Goal: Task Accomplishment & Management: Manage account settings

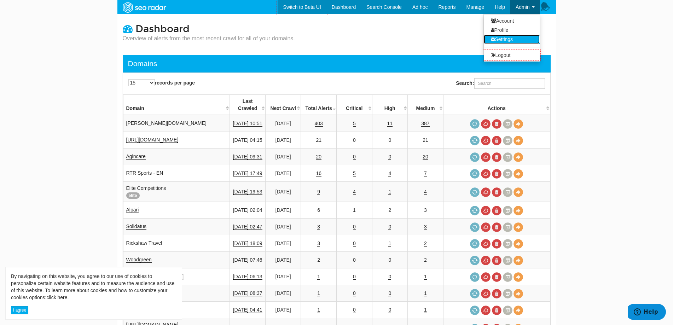
click at [515, 40] on link "Settings" at bounding box center [512, 39] width 56 height 9
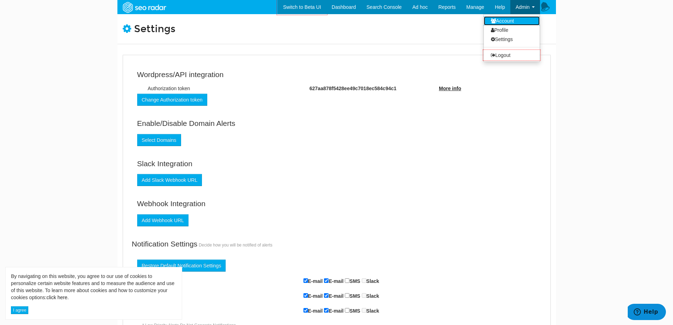
click at [522, 21] on link "Account" at bounding box center [512, 20] width 56 height 9
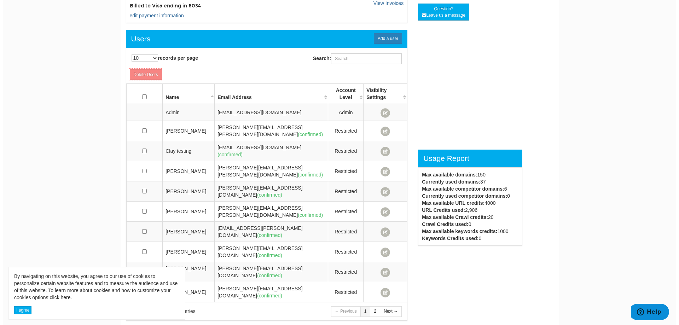
scroll to position [177, 0]
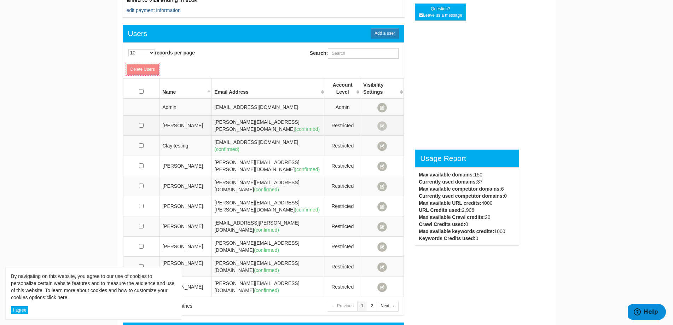
click at [383, 123] on span at bounding box center [382, 126] width 10 height 10
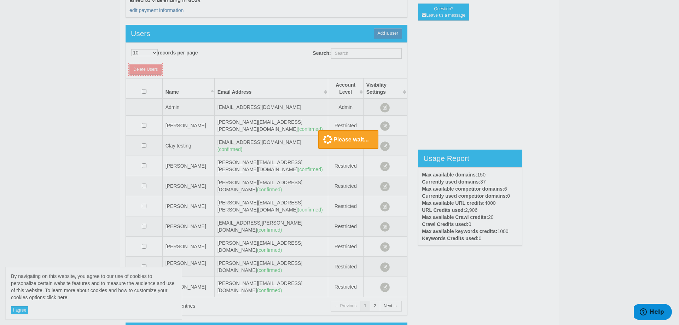
select select "1000"
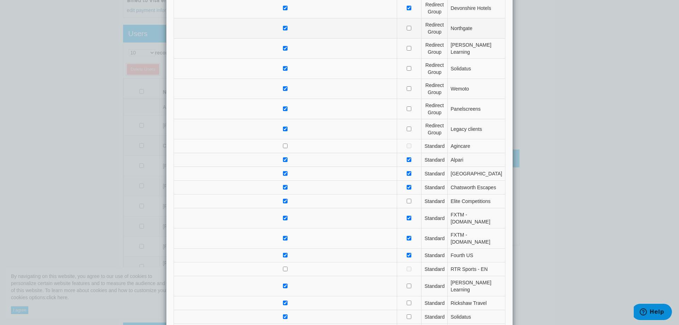
scroll to position [354, 0]
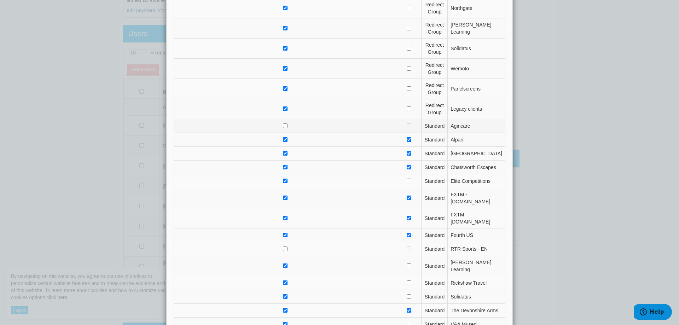
click at [270, 125] on td at bounding box center [285, 126] width 223 height 14
checkbox input "true"
click at [397, 125] on td at bounding box center [409, 126] width 25 height 14
checkbox input "false"
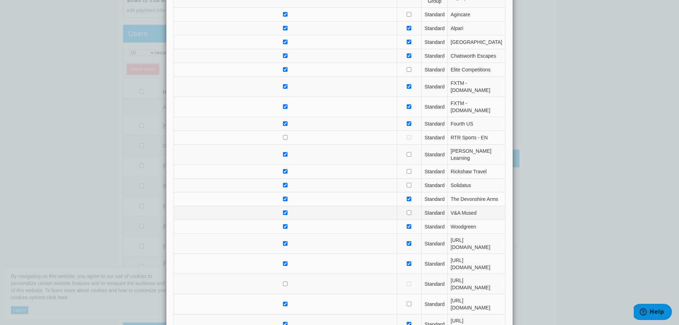
scroll to position [495, 0]
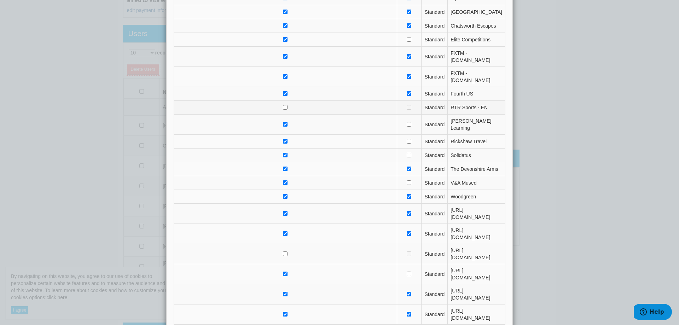
click at [274, 101] on td at bounding box center [285, 108] width 223 height 14
checkbox input "true"
click at [294, 244] on td at bounding box center [285, 254] width 223 height 20
checkbox input "true"
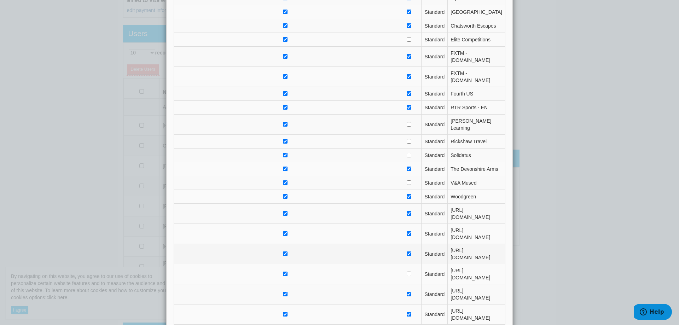
click at [397, 244] on td at bounding box center [409, 254] width 25 height 20
checkbox input "false"
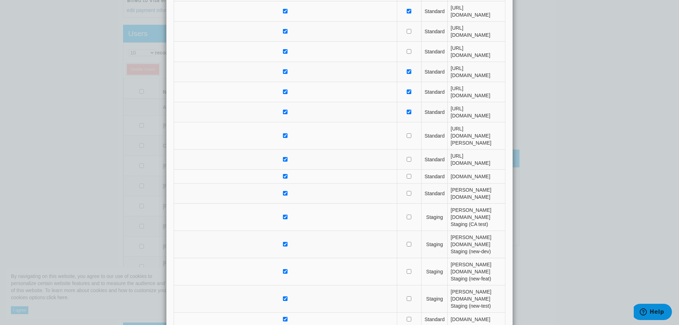
scroll to position [733, 0]
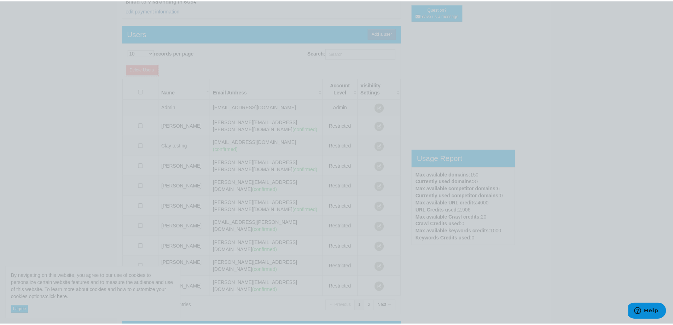
scroll to position [0, 0]
